Goal: Information Seeking & Learning: Find specific fact

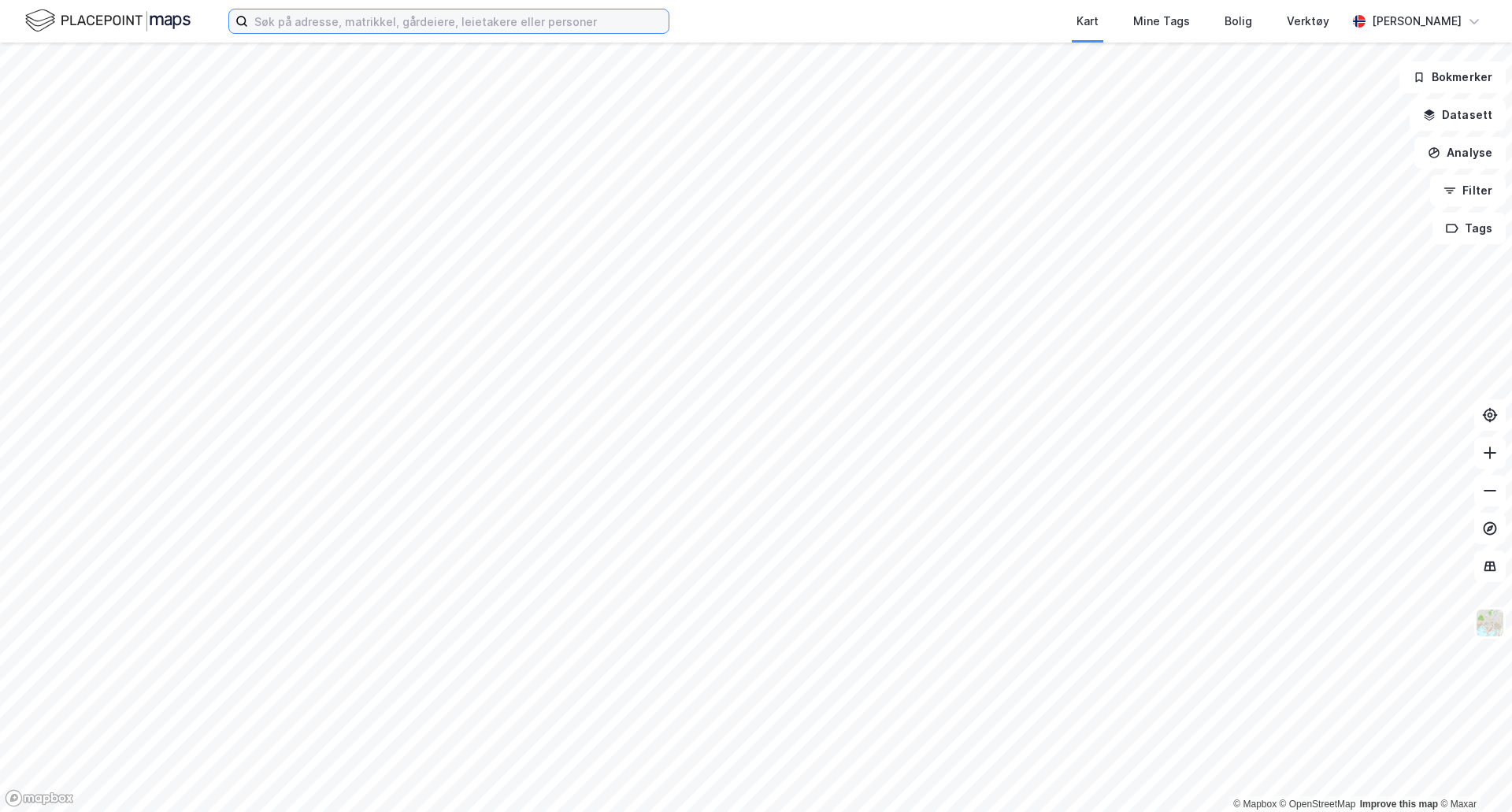
click at [353, 23] on input at bounding box center [458, 21] width 420 height 24
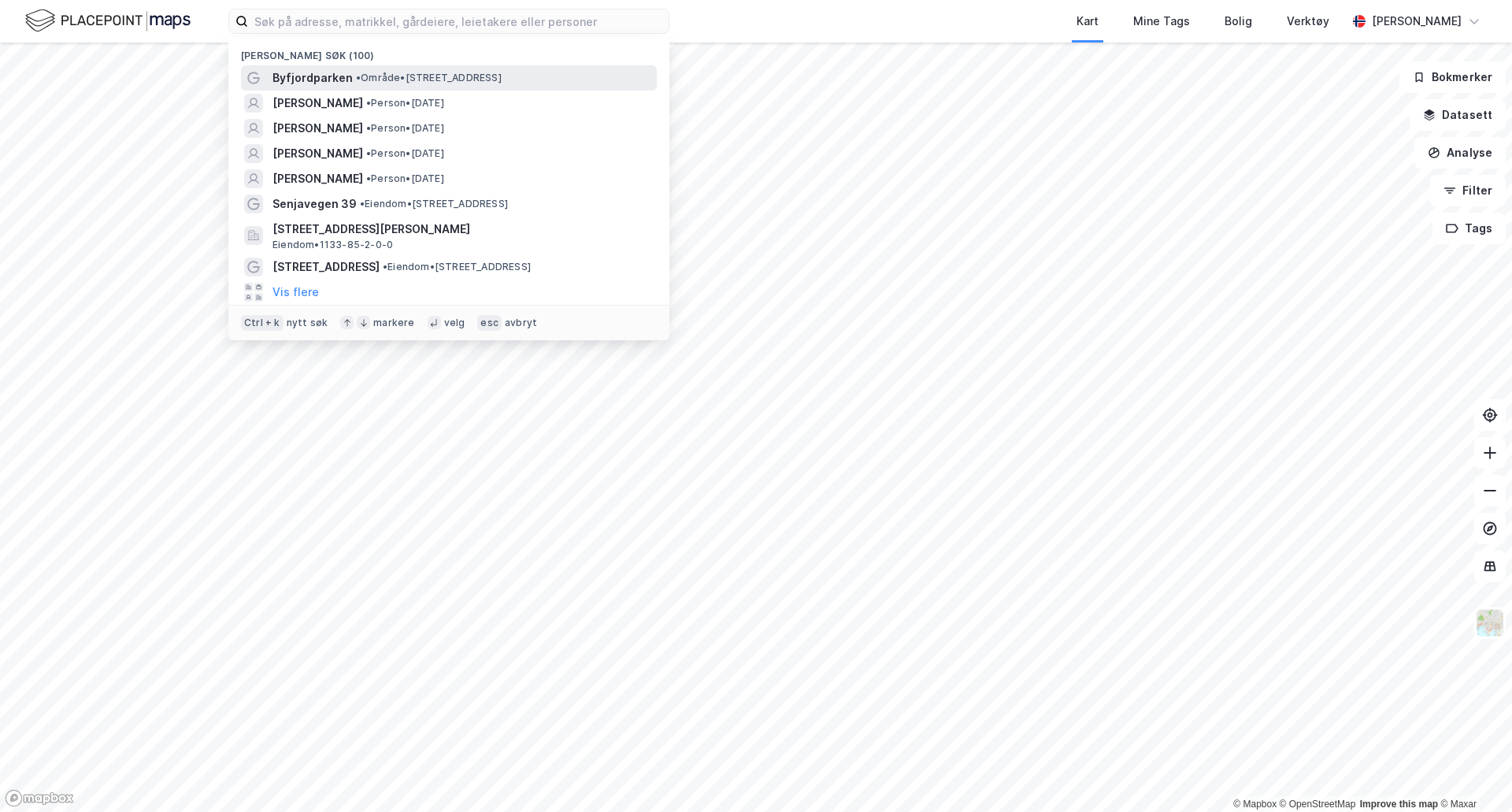
click at [345, 83] on span "Byfjordparken" at bounding box center [313, 78] width 81 height 19
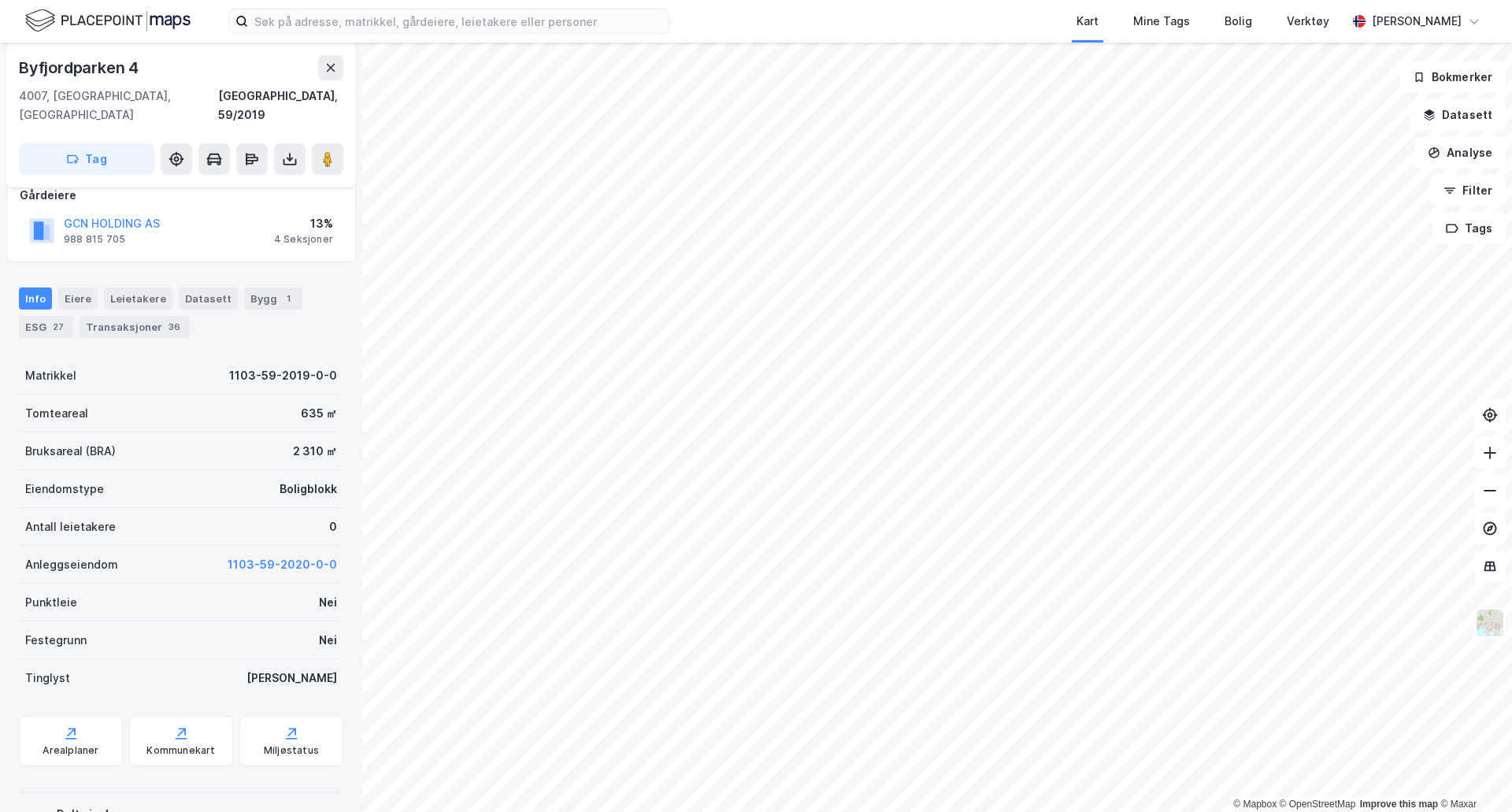
scroll to position [236, 0]
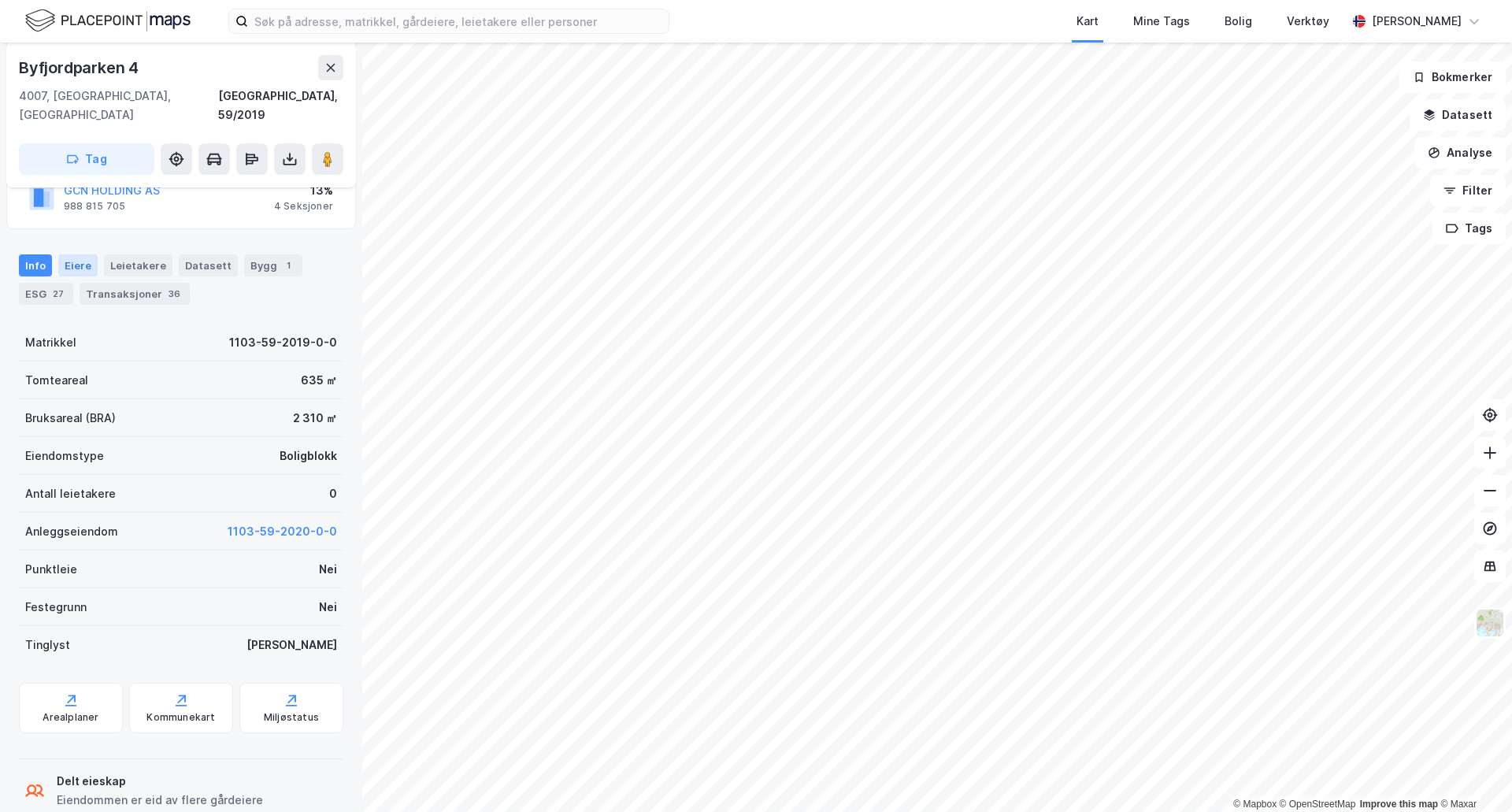
click at [82, 255] on div "Eiere" at bounding box center [77, 265] width 39 height 22
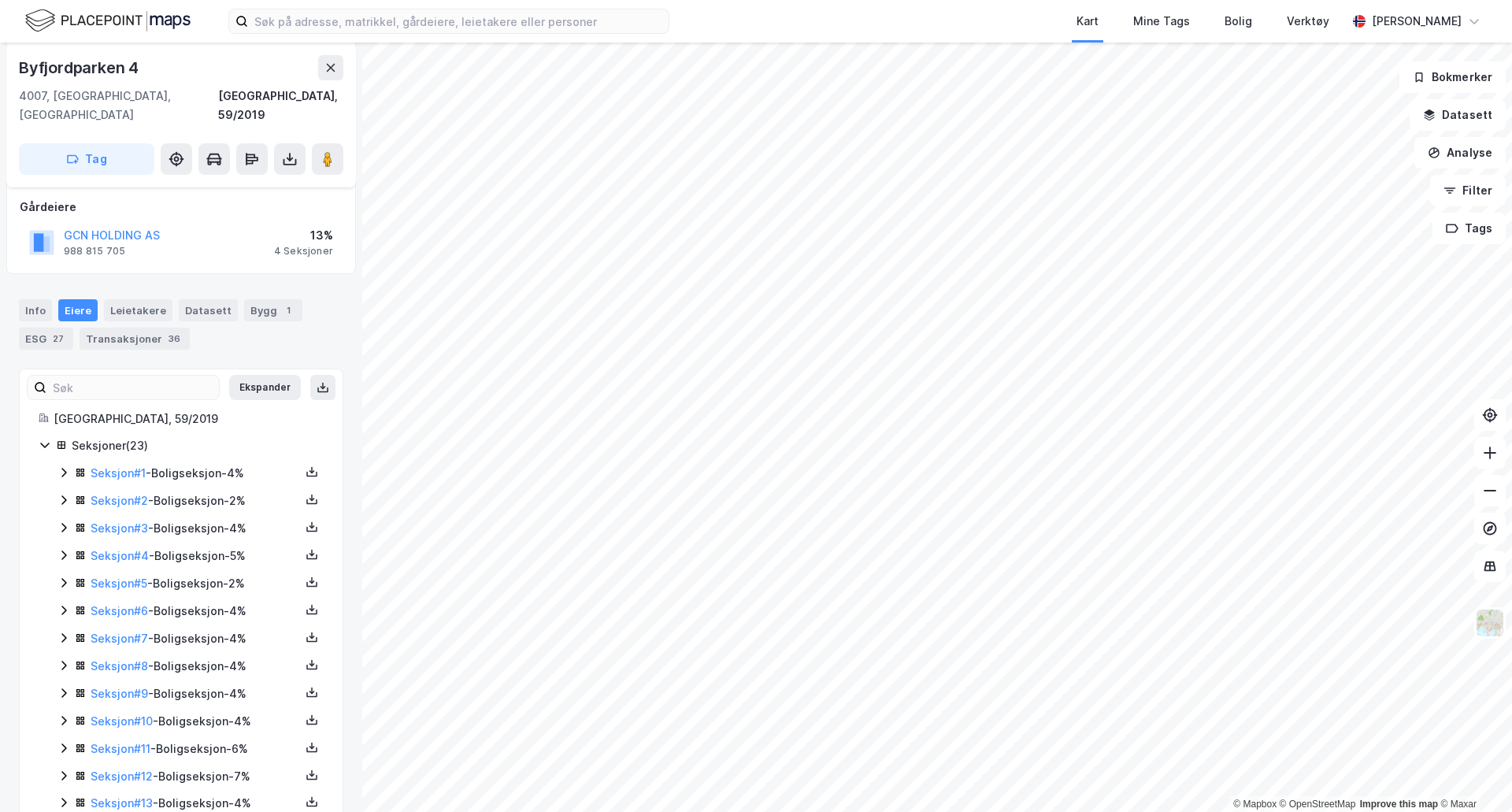
scroll to position [236, 0]
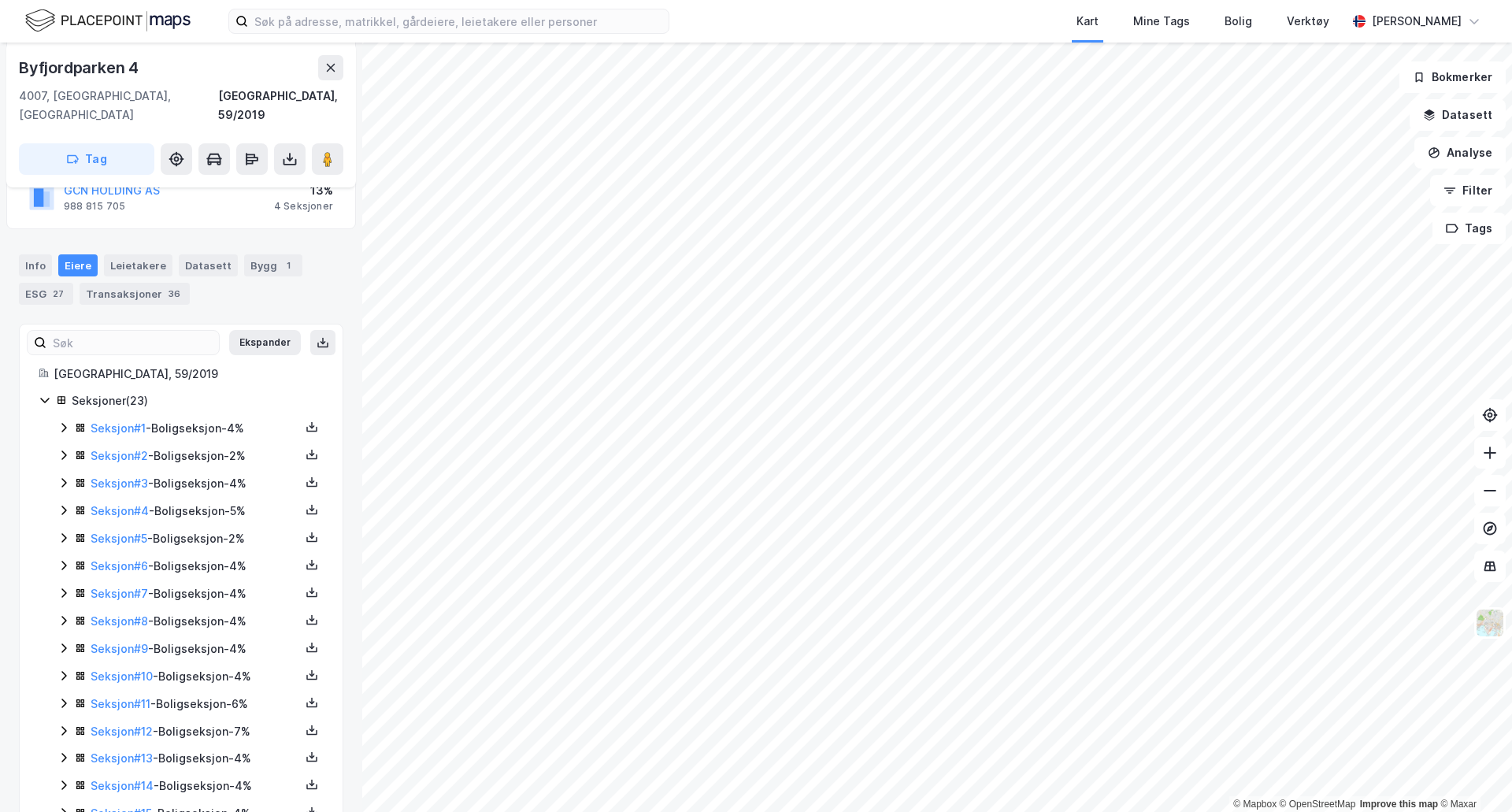
click at [62, 504] on icon at bounding box center [64, 510] width 12 height 12
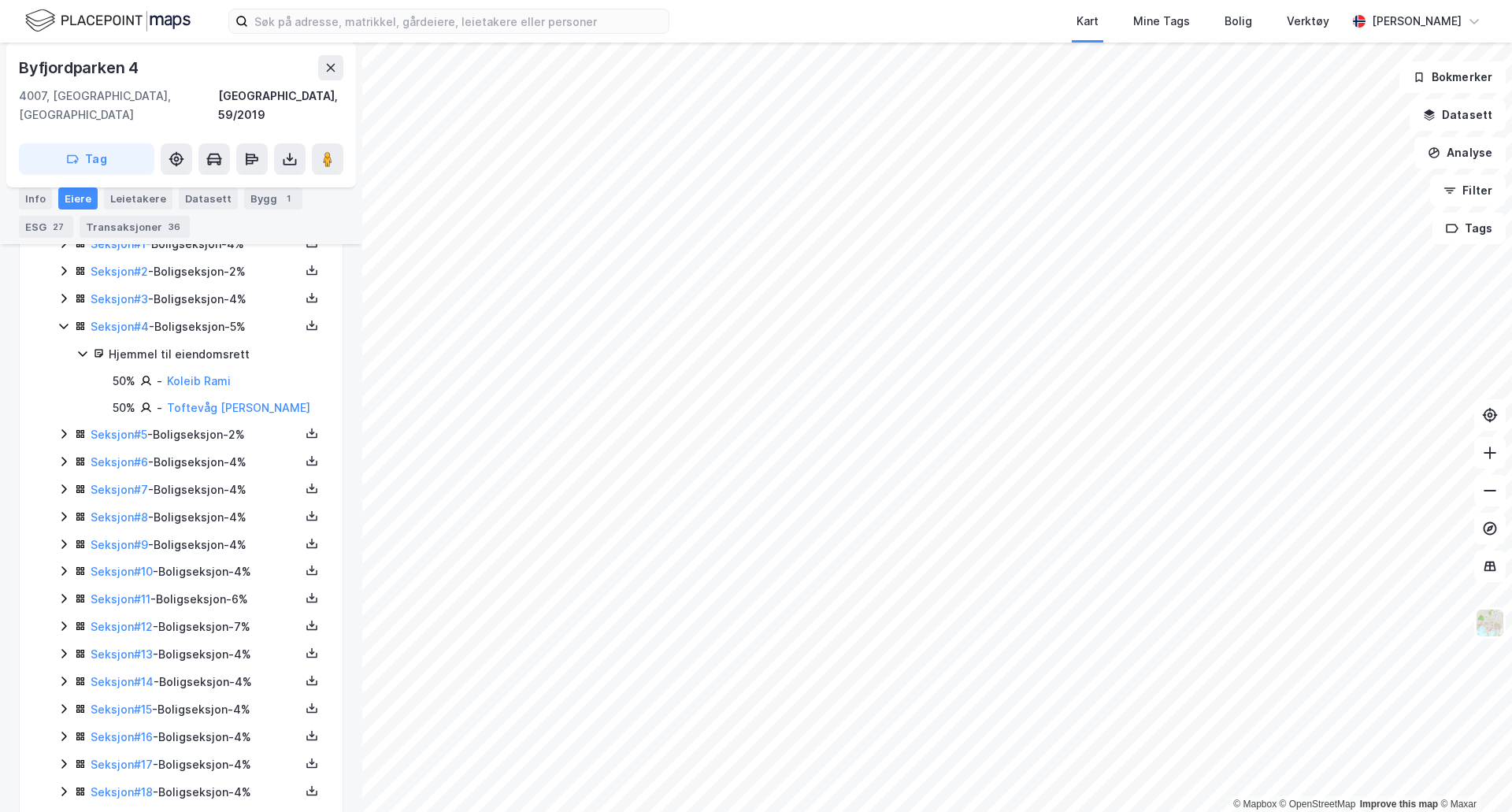
scroll to position [394, 0]
click at [60, 647] on icon at bounding box center [64, 653] width 12 height 12
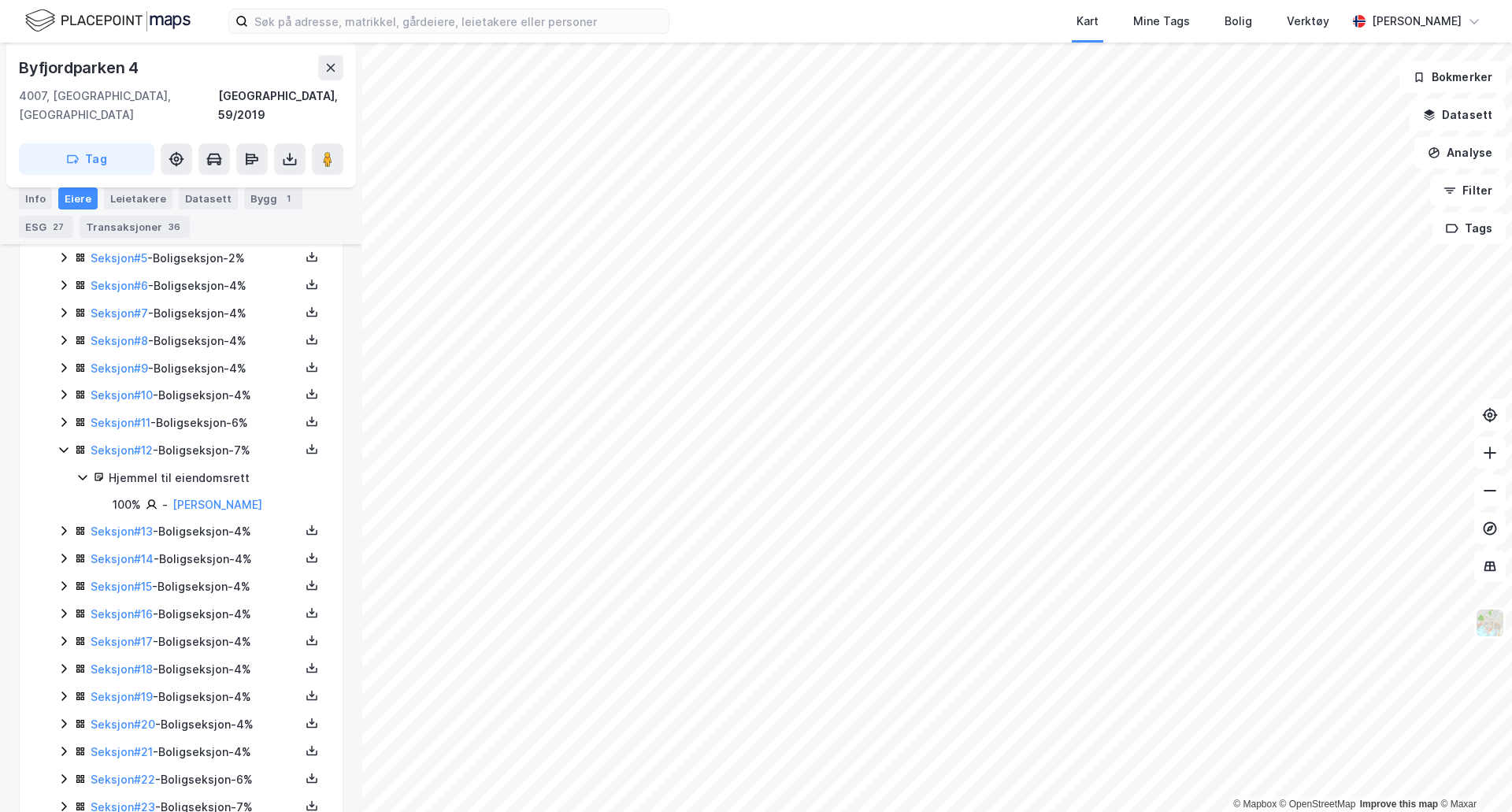
scroll to position [622, 0]
click at [63, 665] on icon at bounding box center [64, 671] width 12 height 12
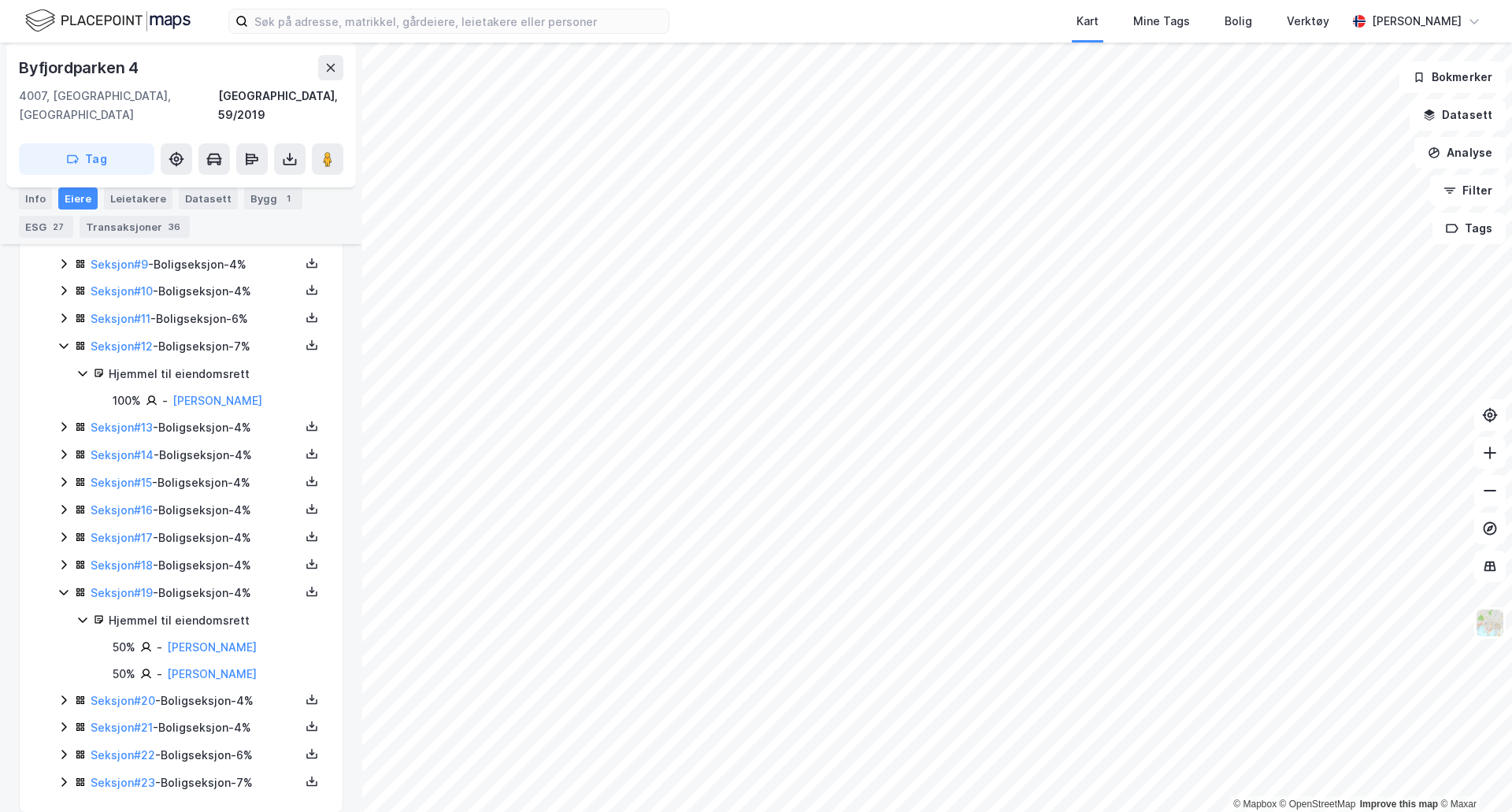
scroll to position [702, 0]
click at [65, 775] on icon at bounding box center [64, 781] width 12 height 12
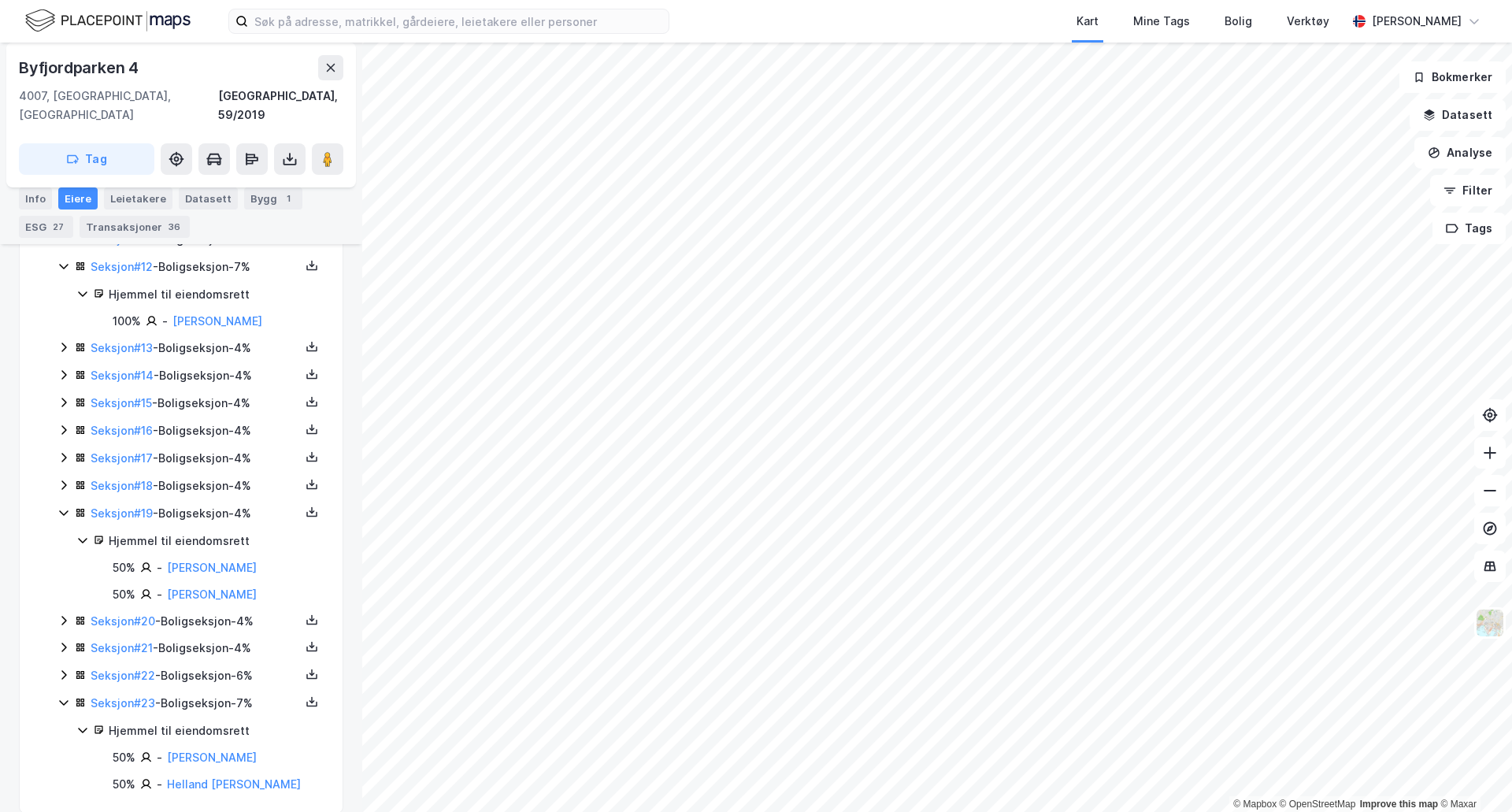
scroll to position [782, 0]
